Goal: Communication & Community: Connect with others

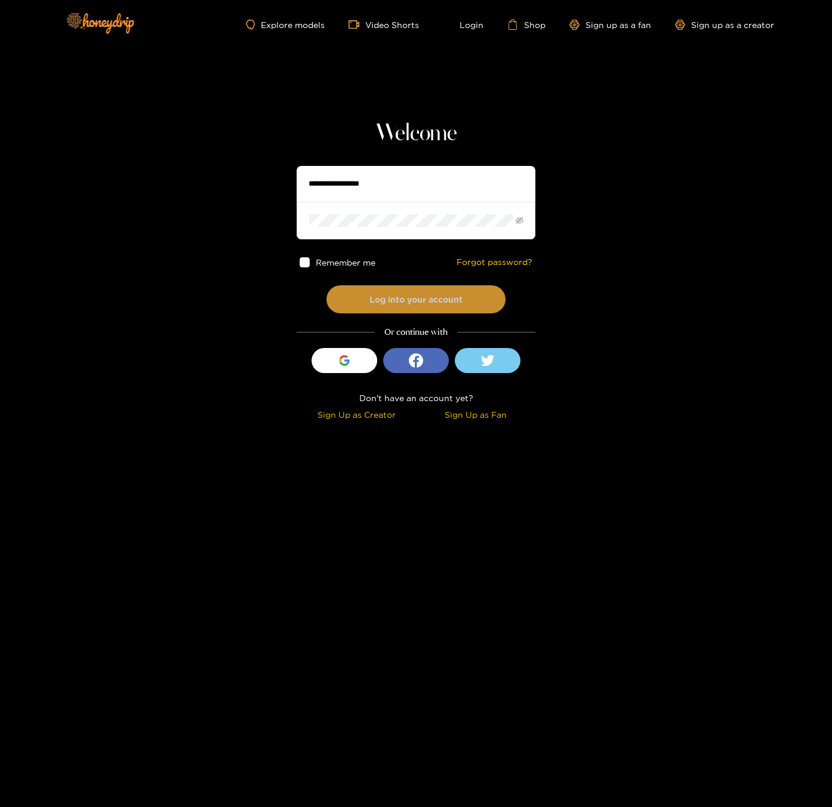
type input "******"
click at [430, 295] on button "Log into your account" at bounding box center [416, 299] width 179 height 28
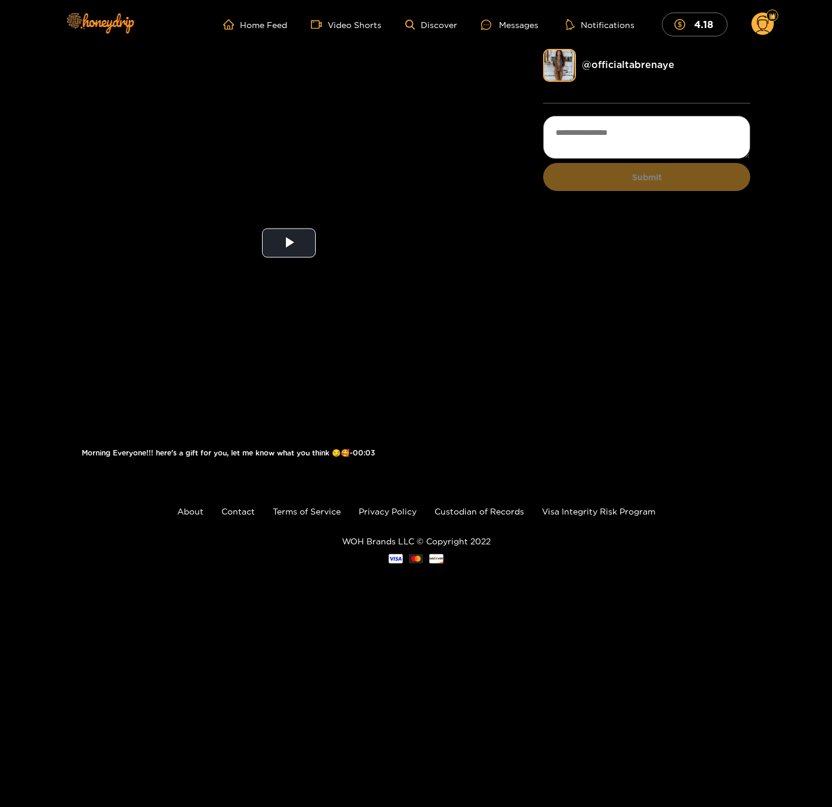
drag, startPoint x: 506, startPoint y: 24, endPoint x: 499, endPoint y: 37, distance: 14.2
click at [506, 24] on div "Messages" at bounding box center [509, 25] width 57 height 14
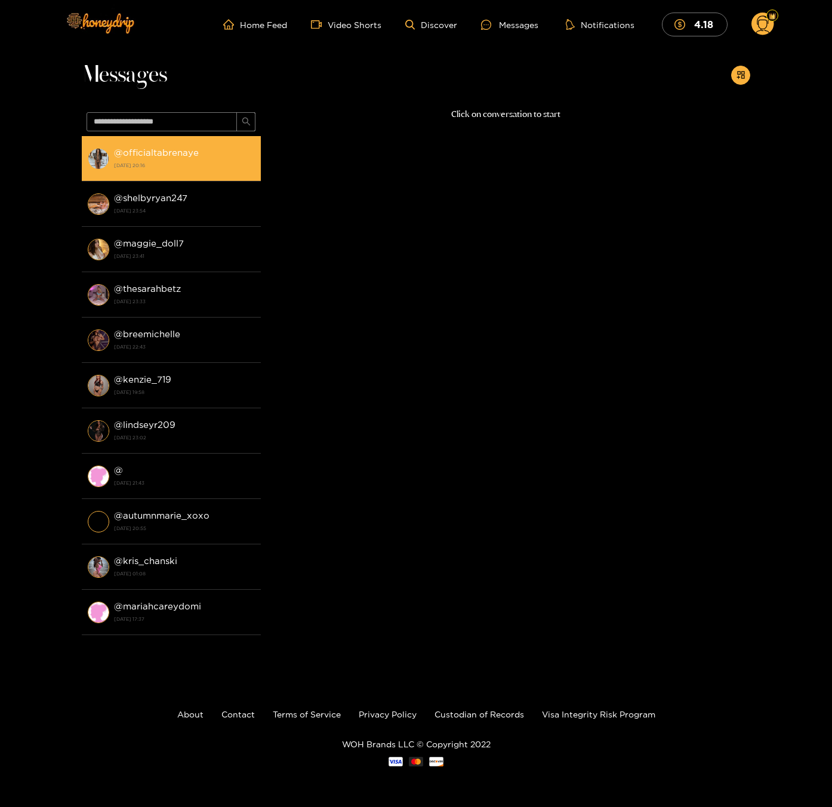
click at [171, 157] on strong "@ [GEOGRAPHIC_DATA]" at bounding box center [156, 152] width 85 height 10
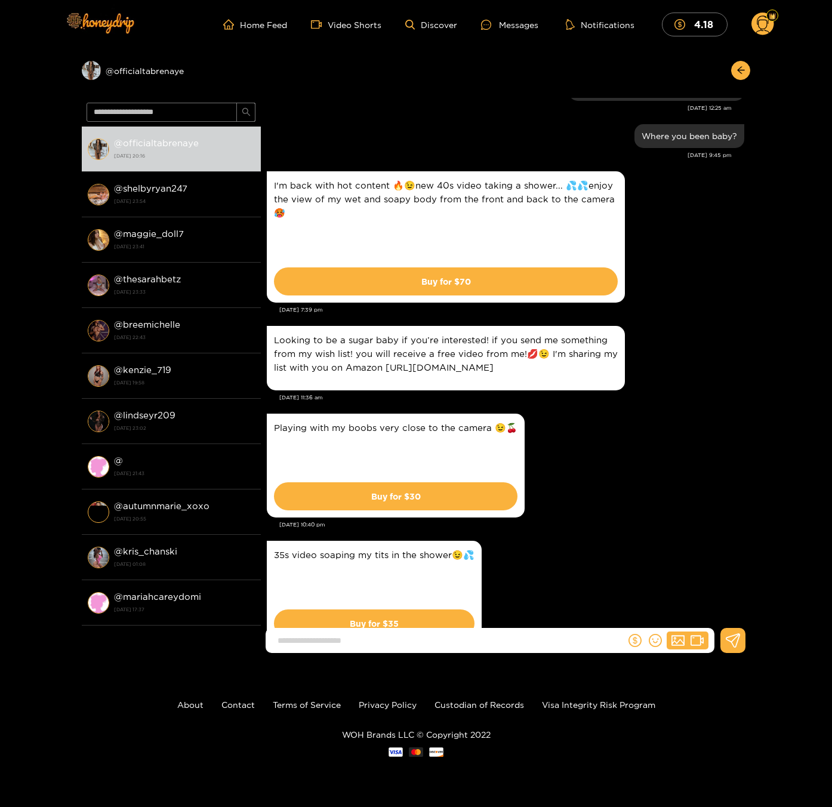
scroll to position [335, 0]
